Goal: Find specific page/section: Find specific page/section

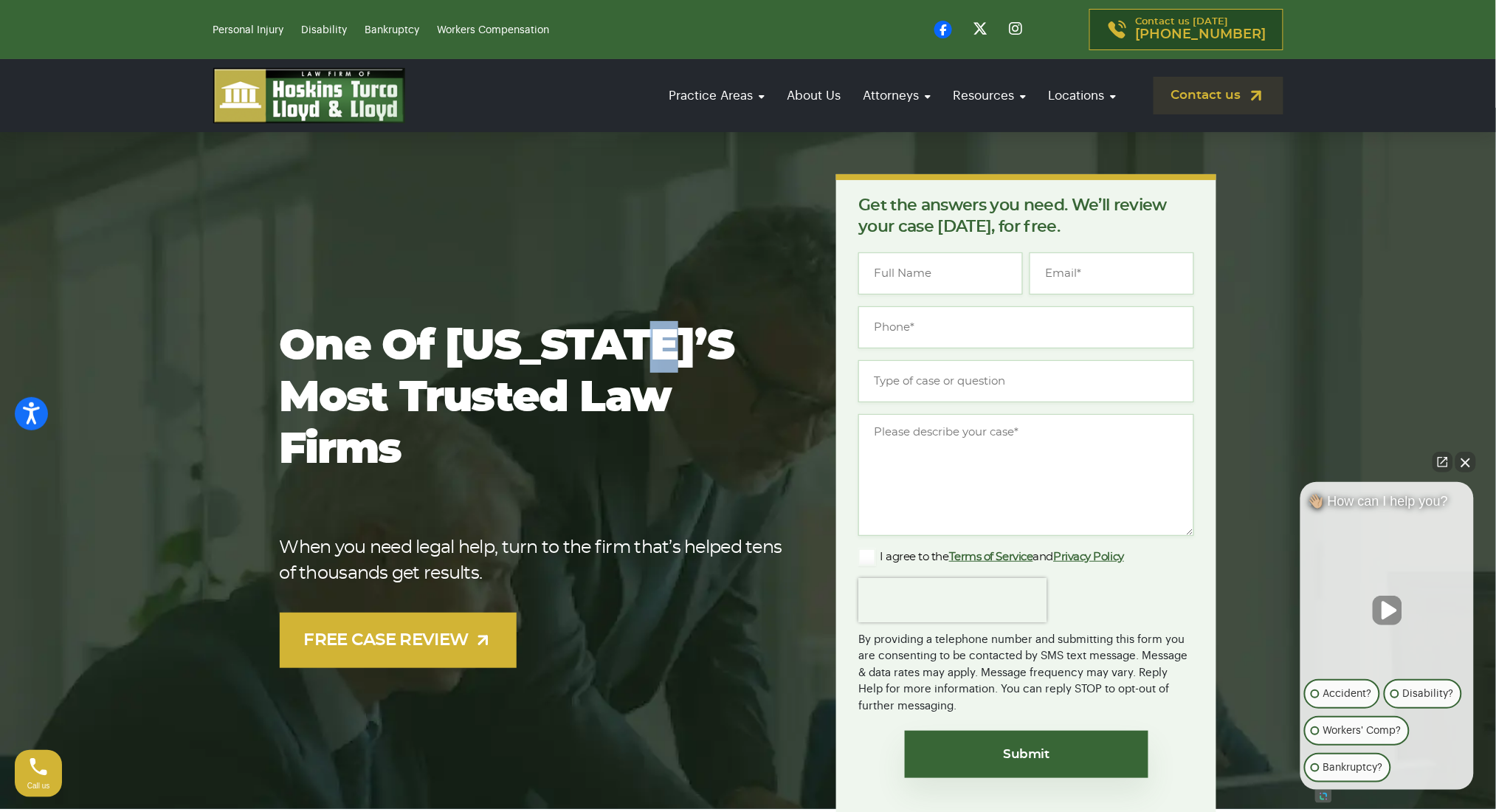
drag, startPoint x: 0, startPoint y: 0, endPoint x: 633, endPoint y: 13, distance: 633.1
click at [631, 159] on section "One of [US_STATE]’s most trusted law firms When you need legal help, turn to th…" at bounding box center [748, 494] width 1496 height 773
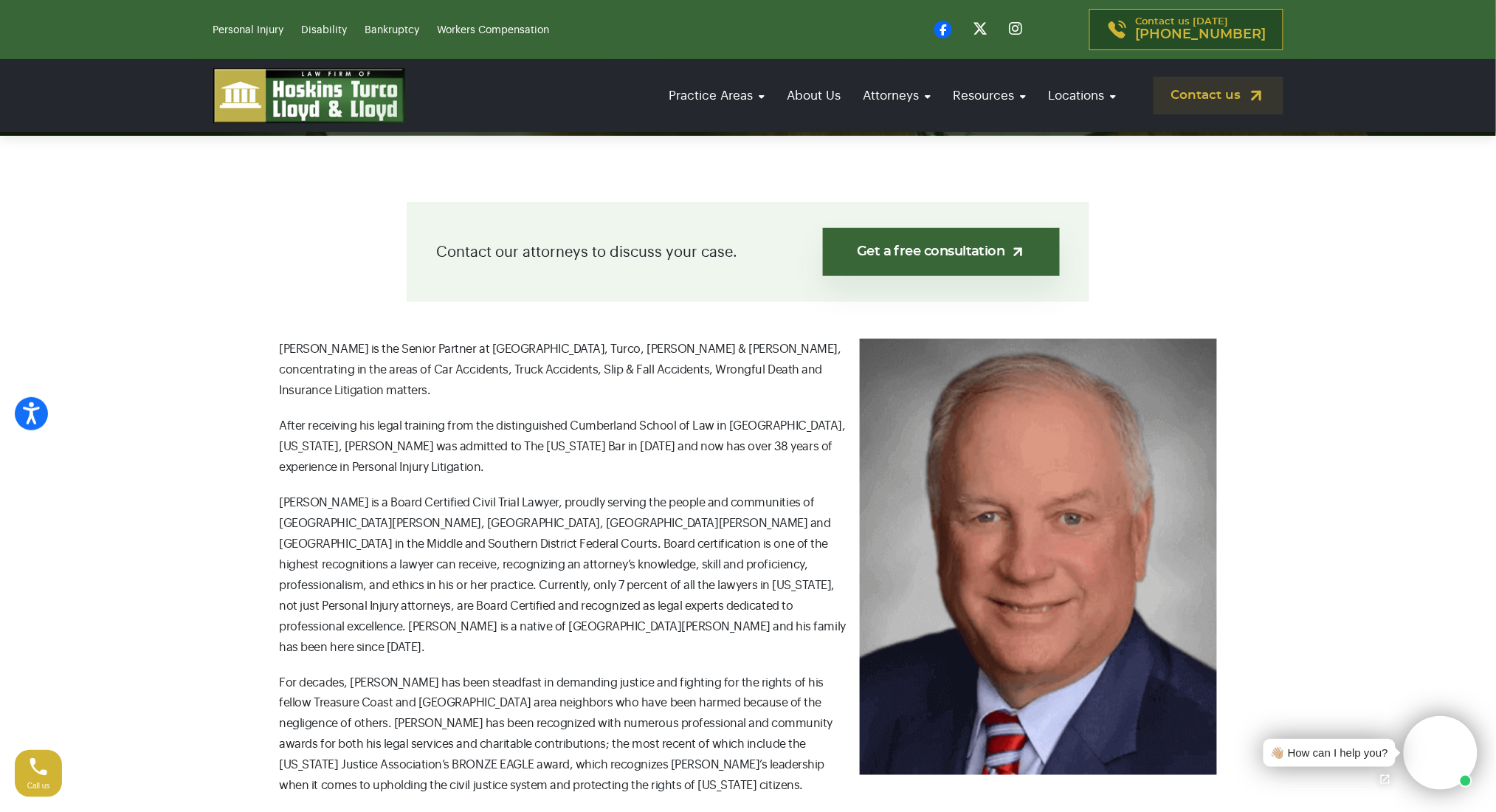
scroll to position [295, 0]
